Goal: Answer question/provide support

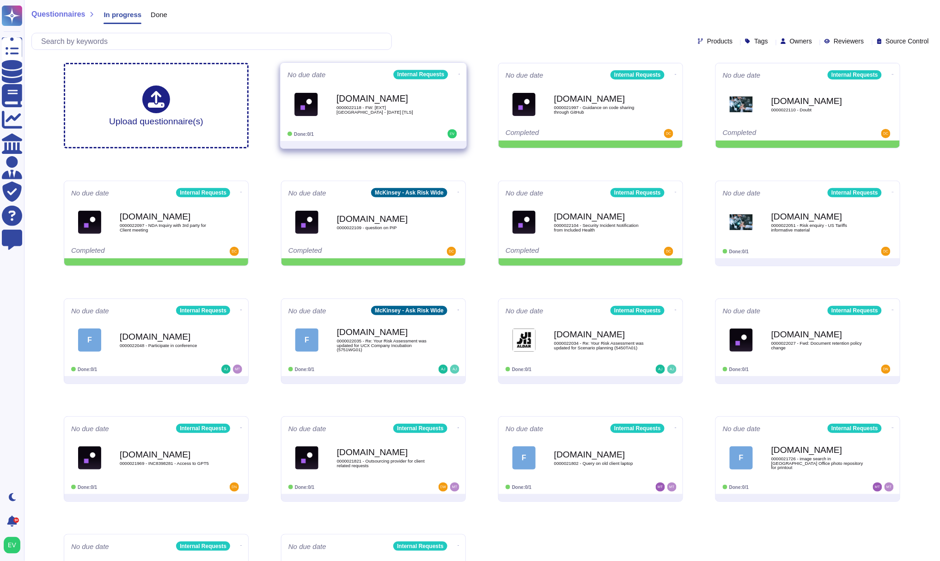
click at [408, 104] on div "[DOMAIN_NAME] 0000022118 - FW: [EXT][GEOGRAPHIC_DATA] - [DATE] [TLS]" at bounding box center [383, 104] width 93 height 37
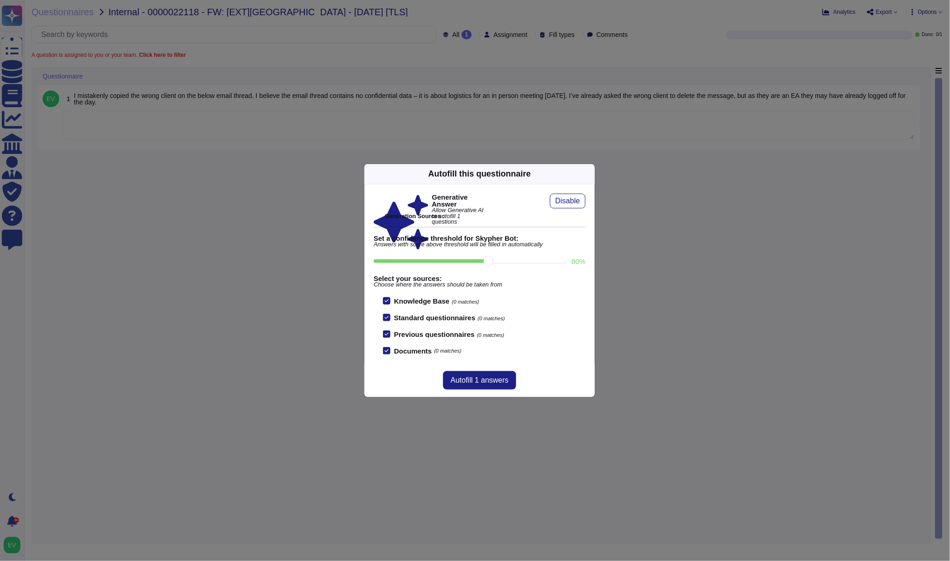
click at [589, 174] on icon at bounding box center [589, 174] width 0 height 0
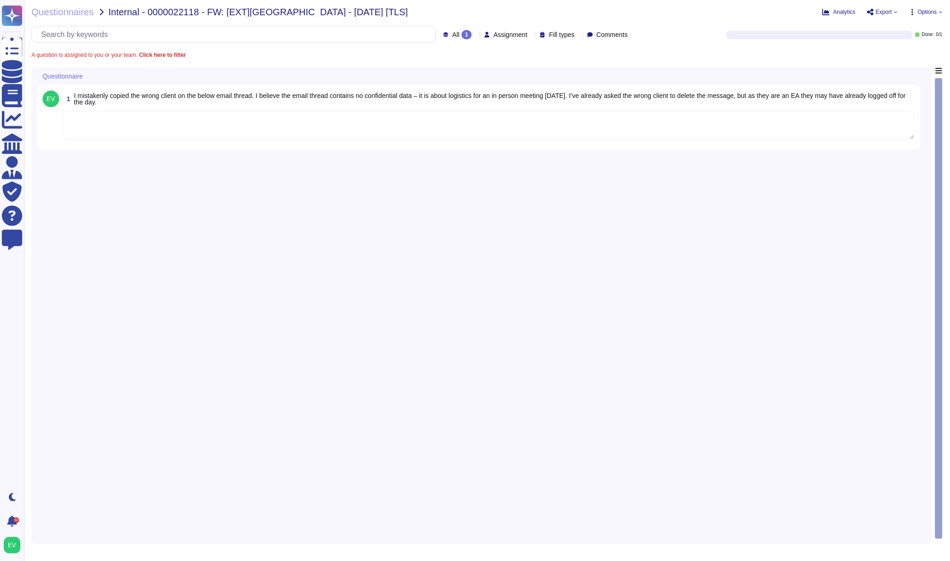
click at [296, 137] on textarea "To enrich screen reader interactions, please activate Accessibility in Grammarl…" at bounding box center [489, 125] width 852 height 29
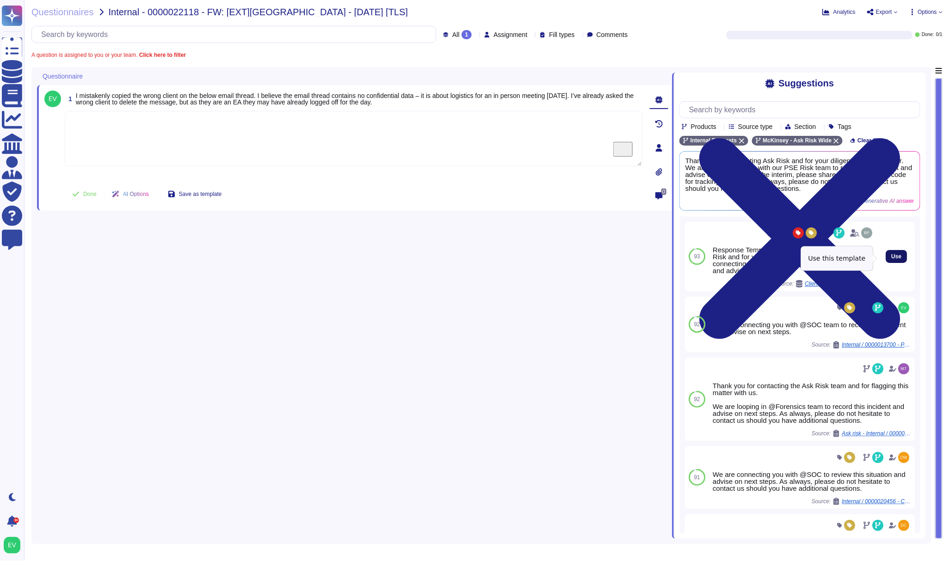
click at [885, 253] on button "Use" at bounding box center [895, 256] width 21 height 13
type textarea "Response Template: Thank you for contacting Ask Risk and for your diligence on …"
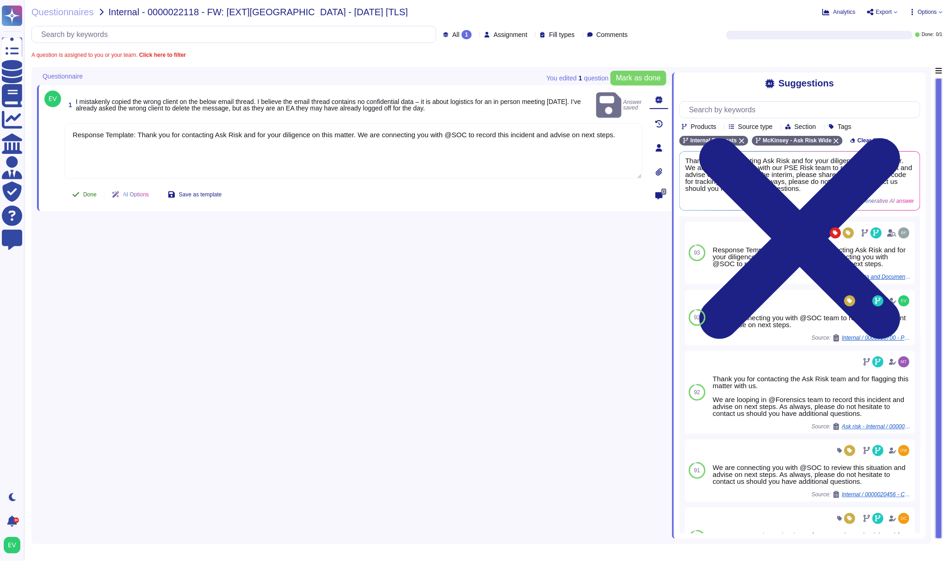
click at [80, 198] on button "Done" at bounding box center [84, 194] width 39 height 18
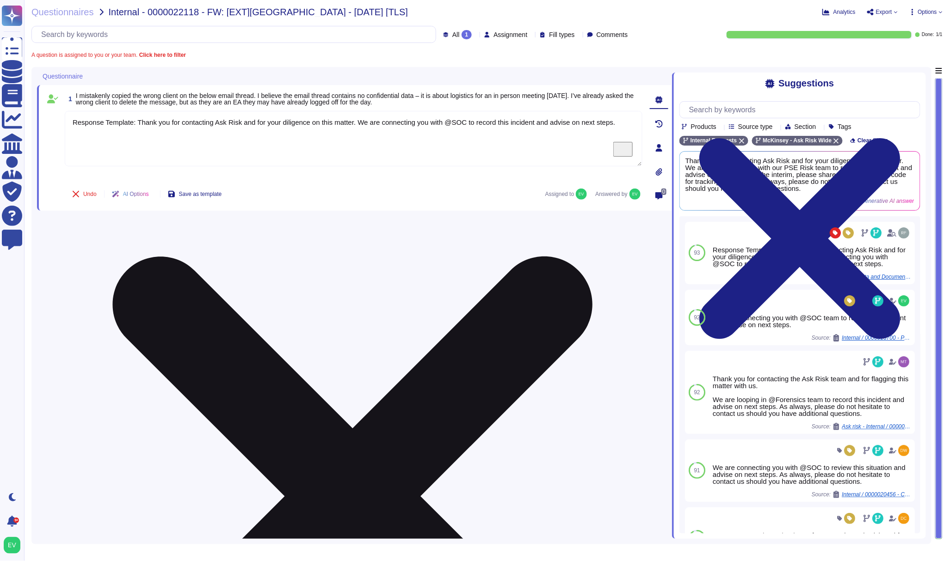
drag, startPoint x: 611, startPoint y: 126, endPoint x: 134, endPoint y: 121, distance: 477.6
click at [134, 121] on textarea "Response Template: Thank you for contacting Ask Risk and for your diligence on …" at bounding box center [353, 138] width 577 height 55
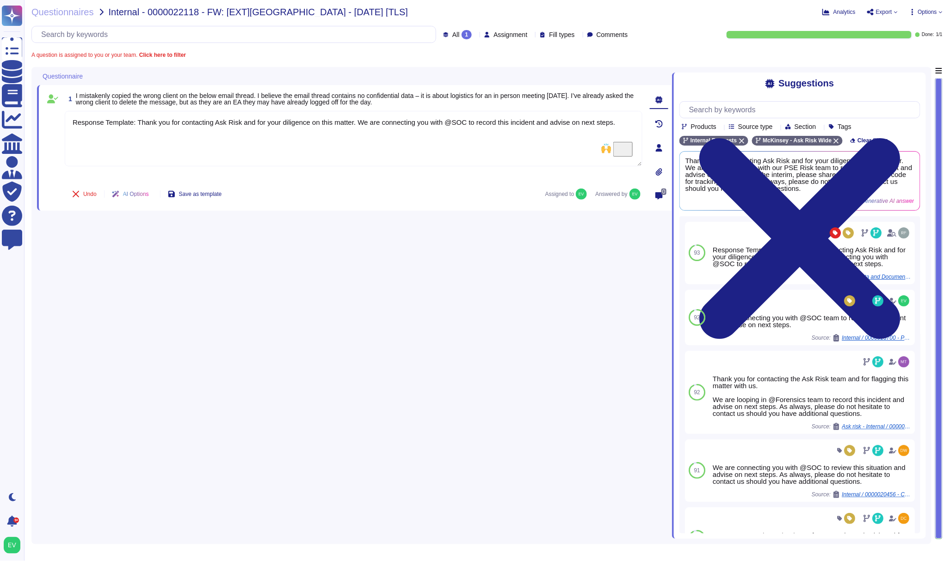
click at [274, 300] on div "1 I mistakenly copied the wrong client on the below email thread. I believe the…" at bounding box center [354, 303] width 635 height 472
click at [32, 8] on span "Questionnaires" at bounding box center [62, 11] width 62 height 9
